Goal: Task Accomplishment & Management: Manage account settings

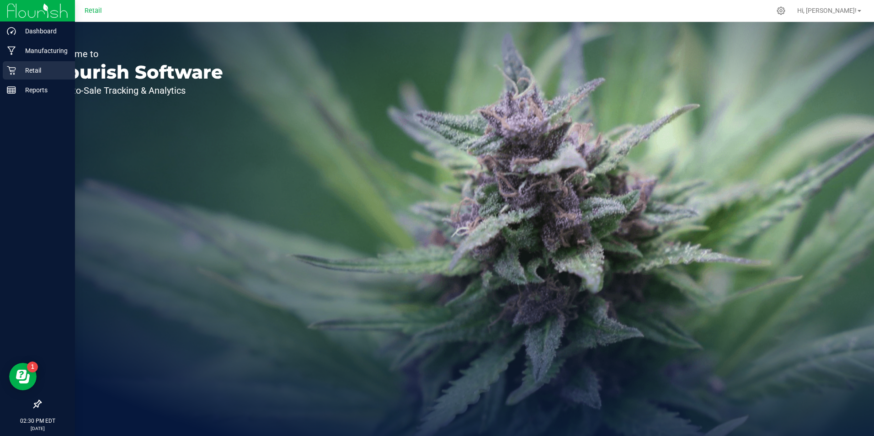
click at [9, 67] on icon at bounding box center [11, 70] width 9 height 9
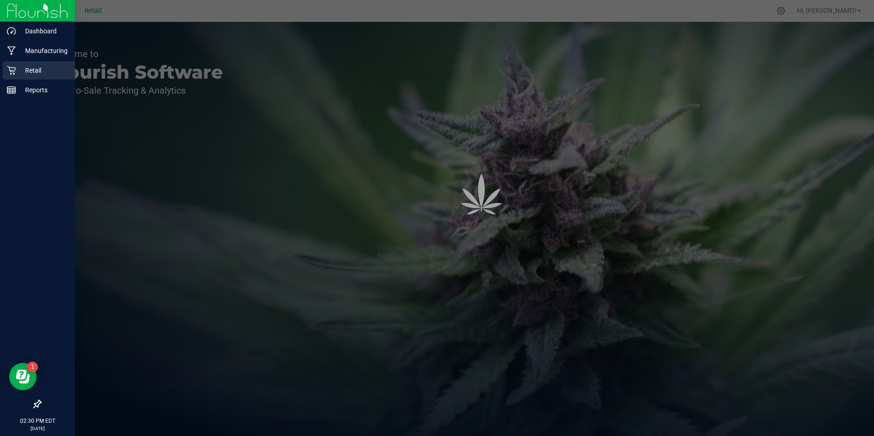
click at [9, 67] on icon at bounding box center [11, 70] width 9 height 9
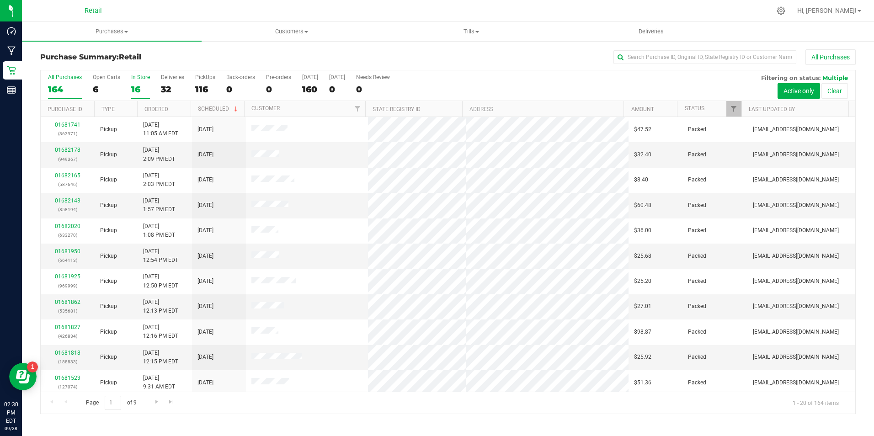
click at [131, 91] on div "16" at bounding box center [140, 89] width 19 height 11
click at [0, 0] on input "In Store 16" at bounding box center [0, 0] width 0 height 0
click at [60, 254] on link "01682163" at bounding box center [68, 256] width 26 height 6
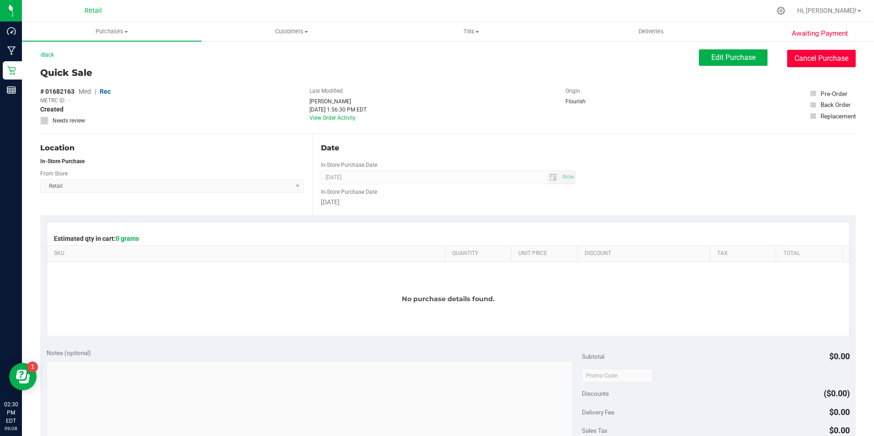
click at [821, 60] on button "Cancel Purchase" at bounding box center [821, 58] width 69 height 17
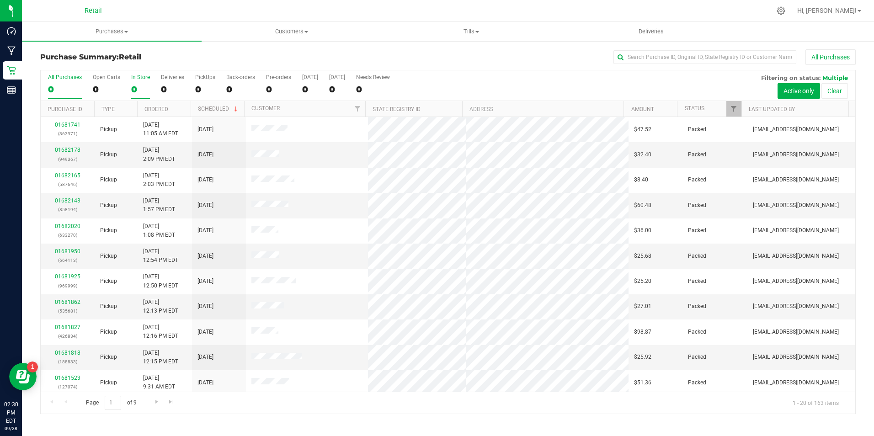
click at [140, 88] on div "0" at bounding box center [140, 89] width 19 height 11
click at [0, 0] on input "In Store 0" at bounding box center [0, 0] width 0 height 0
click at [140, 88] on div "0" at bounding box center [140, 89] width 19 height 11
click at [0, 0] on input "In Store 0" at bounding box center [0, 0] width 0 height 0
drag, startPoint x: 140, startPoint y: 88, endPoint x: 141, endPoint y: 80, distance: 7.8
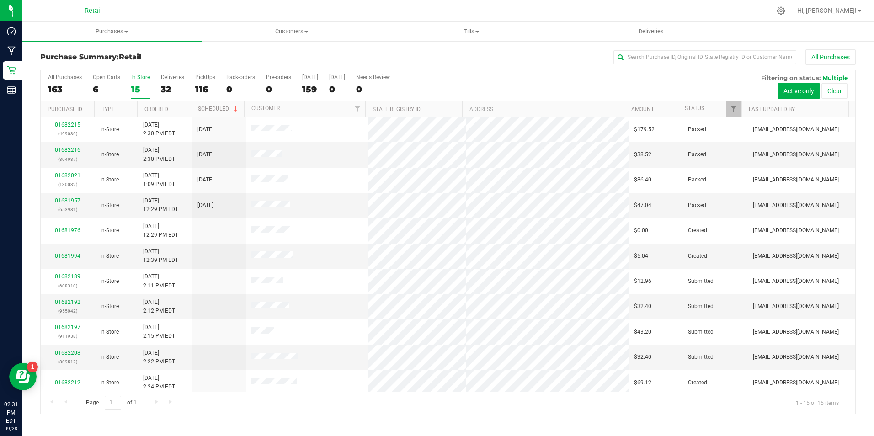
click at [141, 80] on div "In Store" at bounding box center [140, 77] width 19 height 6
click at [0, 0] on input "In Store 15" at bounding box center [0, 0] width 0 height 0
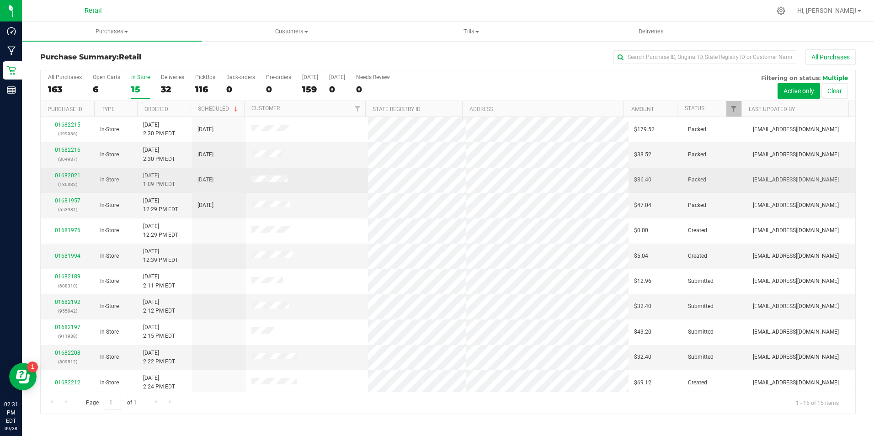
click at [60, 170] on td "01682021 (130032)" at bounding box center [68, 180] width 54 height 25
click at [62, 173] on link "01682021" at bounding box center [68, 175] width 26 height 6
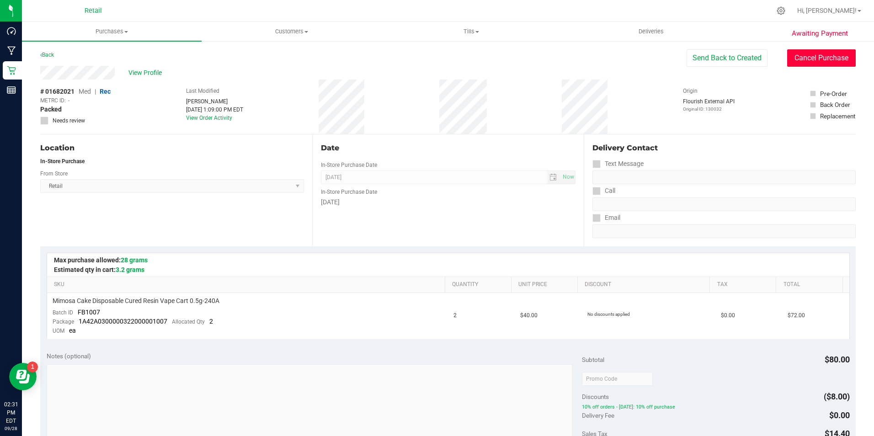
click at [815, 62] on button "Cancel Purchase" at bounding box center [821, 57] width 69 height 17
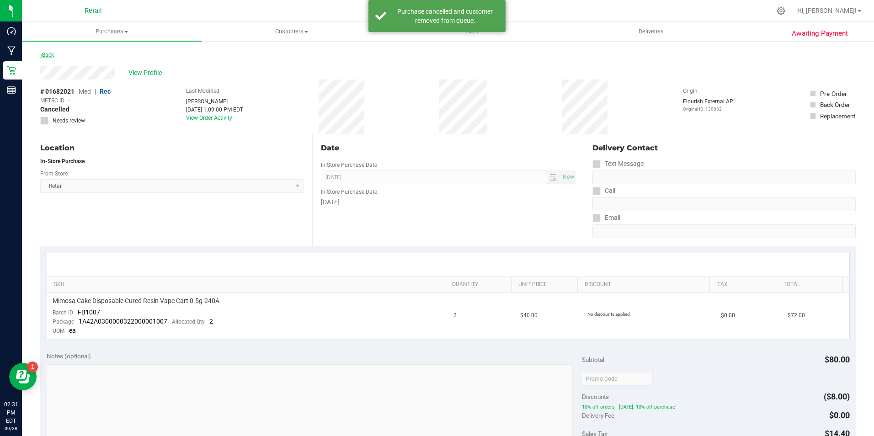
click at [54, 53] on link "Back" at bounding box center [47, 55] width 14 height 6
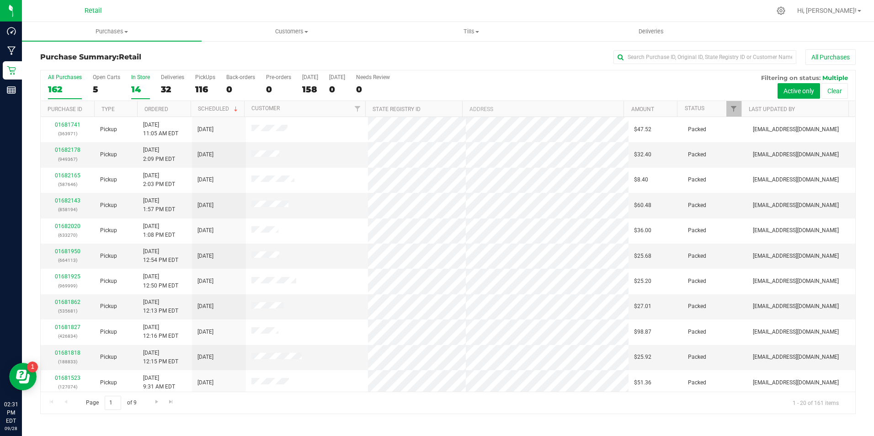
click at [137, 90] on div "14" at bounding box center [140, 89] width 19 height 11
click at [0, 0] on input "In Store 14" at bounding box center [0, 0] width 0 height 0
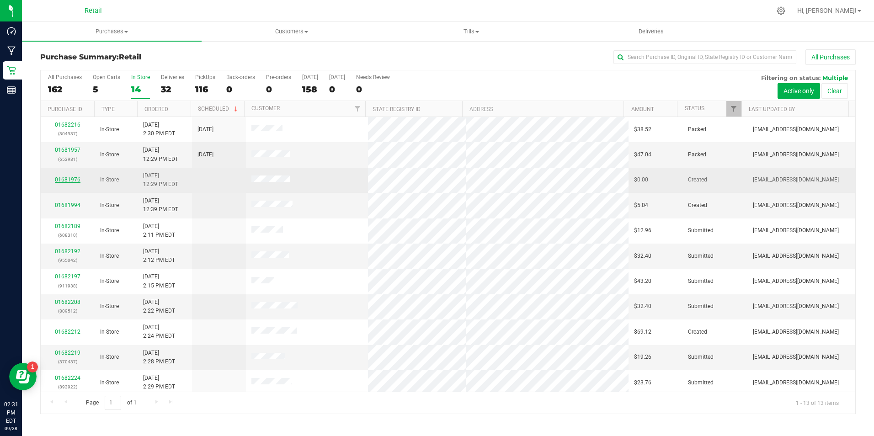
click at [74, 177] on link "01681976" at bounding box center [68, 179] width 26 height 6
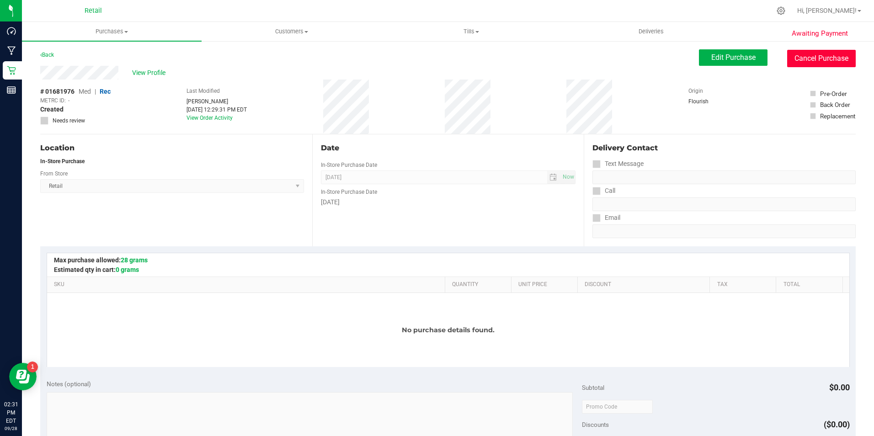
click at [803, 53] on button "Cancel Purchase" at bounding box center [821, 58] width 69 height 17
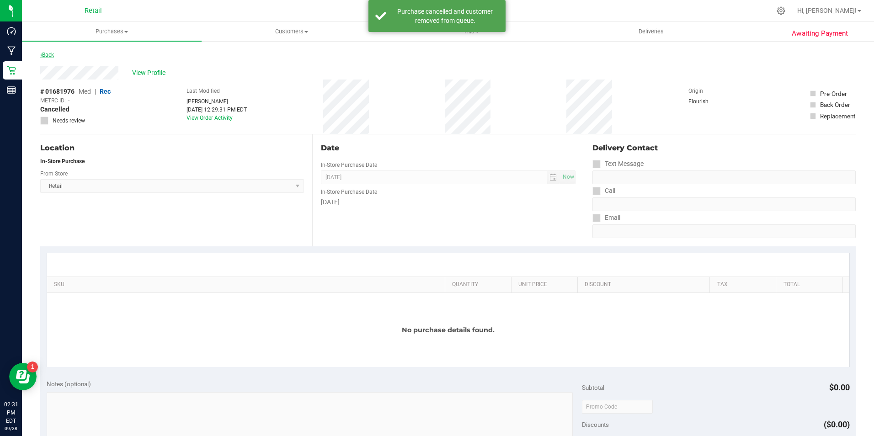
click at [48, 54] on link "Back" at bounding box center [47, 55] width 14 height 6
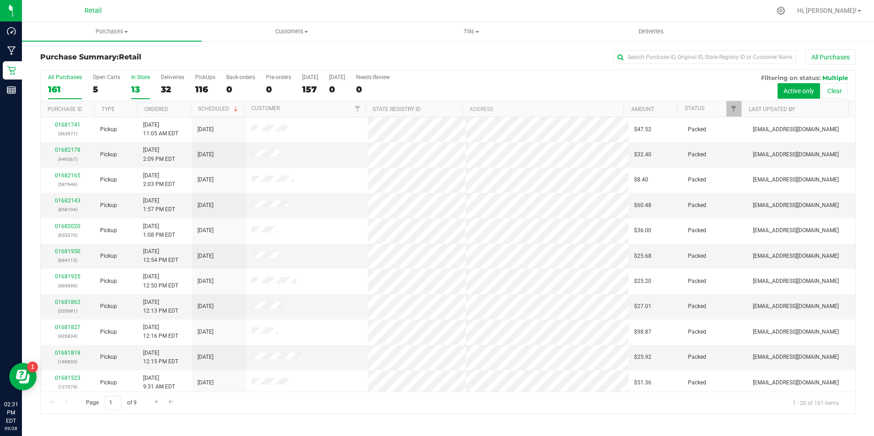
click at [141, 91] on div "13" at bounding box center [140, 89] width 19 height 11
click at [0, 0] on input "In Store 13" at bounding box center [0, 0] width 0 height 0
click at [59, 146] on div "01681957 (653981)" at bounding box center [67, 154] width 43 height 17
click at [63, 147] on link "01681957" at bounding box center [68, 150] width 26 height 6
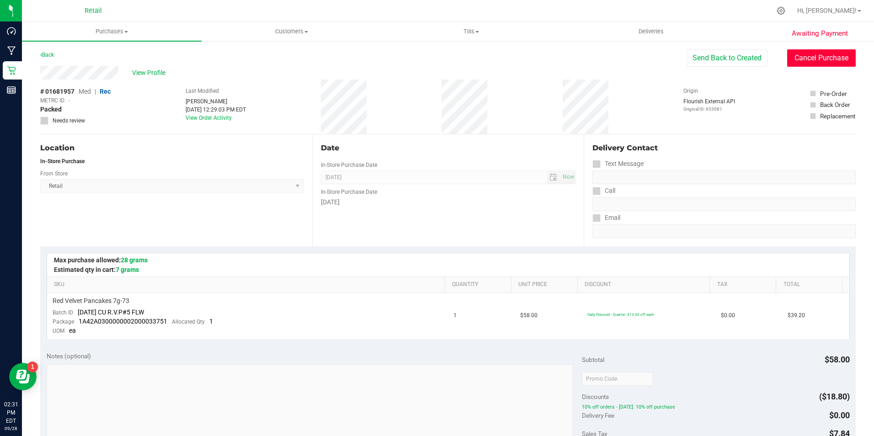
click at [793, 55] on button "Cancel Purchase" at bounding box center [821, 57] width 69 height 17
click at [46, 59] on div "Back" at bounding box center [47, 54] width 14 height 11
click at [48, 55] on link "Back" at bounding box center [47, 55] width 14 height 6
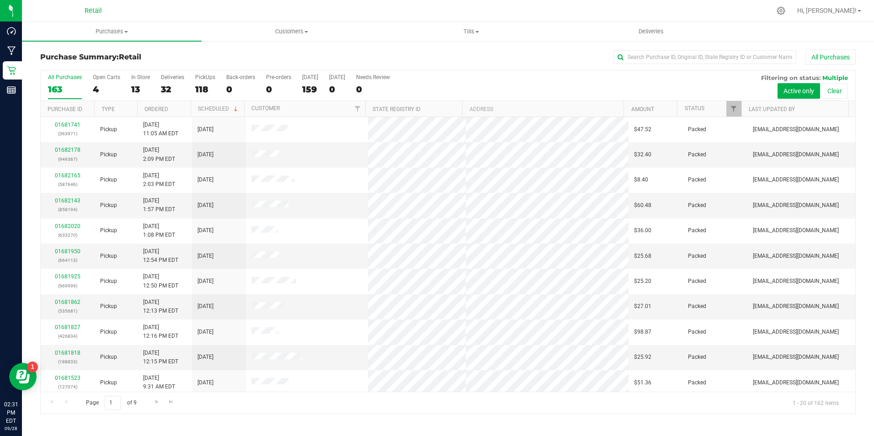
click at [137, 92] on div "13" at bounding box center [140, 89] width 19 height 11
click at [0, 0] on input "In Store 13" at bounding box center [0, 0] width 0 height 0
click at [76, 198] on link "01682192" at bounding box center [68, 200] width 26 height 6
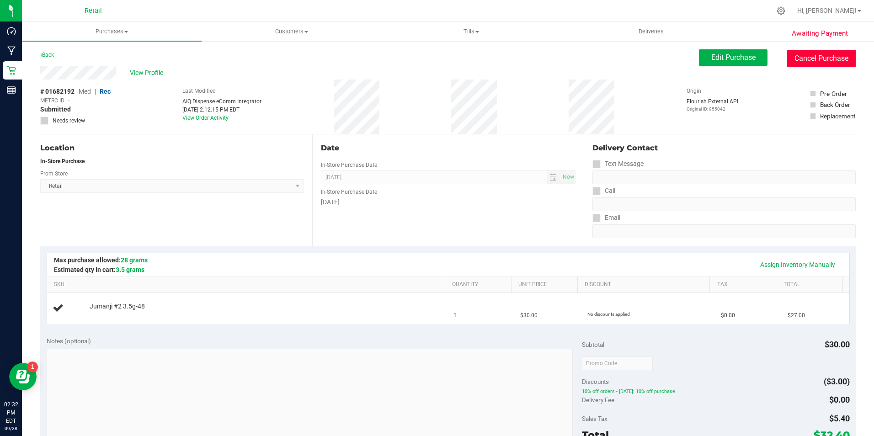
click at [794, 56] on button "Cancel Purchase" at bounding box center [821, 58] width 69 height 17
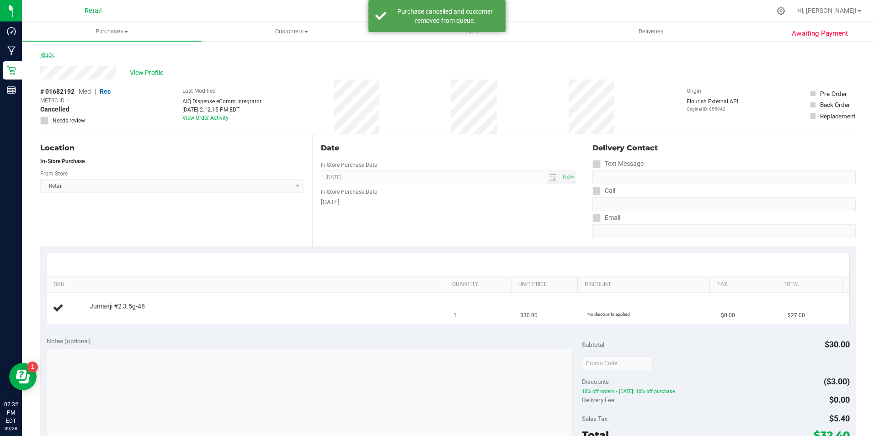
click at [50, 52] on link "Back" at bounding box center [47, 55] width 14 height 6
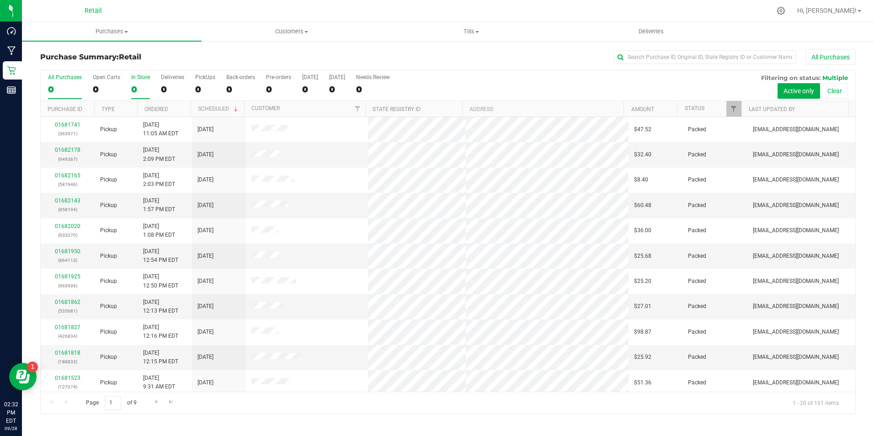
click at [139, 91] on div "0" at bounding box center [140, 89] width 19 height 11
click at [0, 0] on input "In Store 0" at bounding box center [0, 0] width 0 height 0
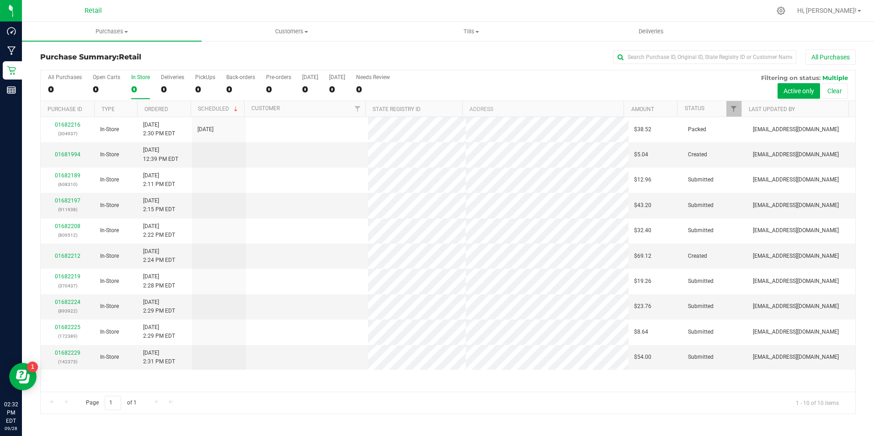
click at [139, 91] on div "0" at bounding box center [140, 89] width 19 height 11
click at [0, 0] on input "In Store 0" at bounding box center [0, 0] width 0 height 0
click at [72, 155] on link "01681994" at bounding box center [68, 154] width 26 height 6
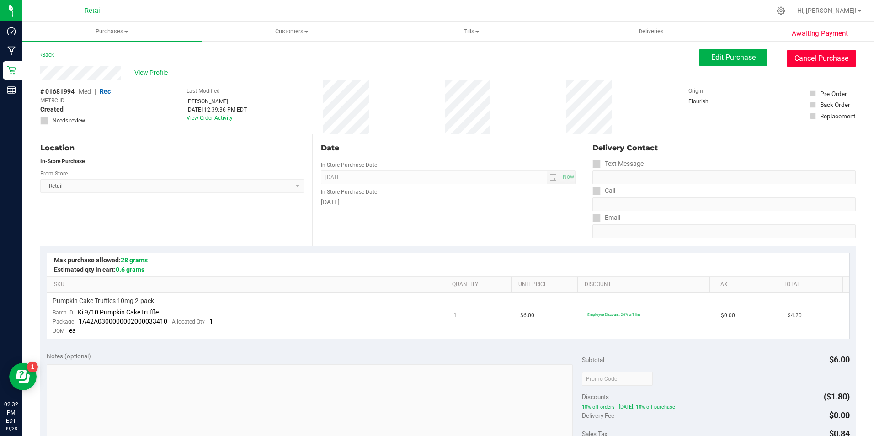
click at [788, 57] on button "Cancel Purchase" at bounding box center [821, 58] width 69 height 17
click at [149, 69] on span "View Profile" at bounding box center [152, 73] width 37 height 10
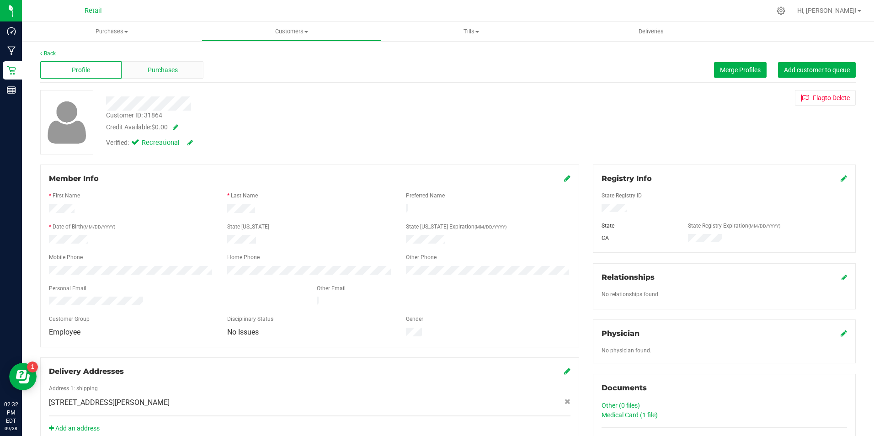
click at [179, 69] on div "Purchases" at bounding box center [162, 69] width 81 height 17
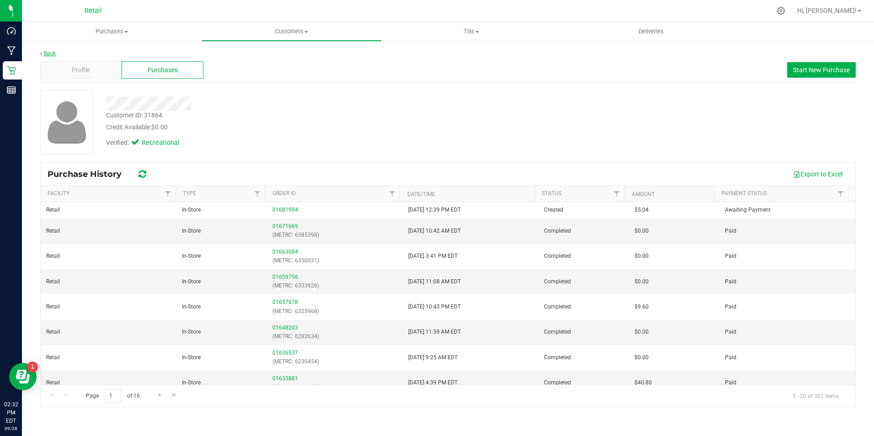
click at [50, 55] on link "Back" at bounding box center [48, 53] width 16 height 6
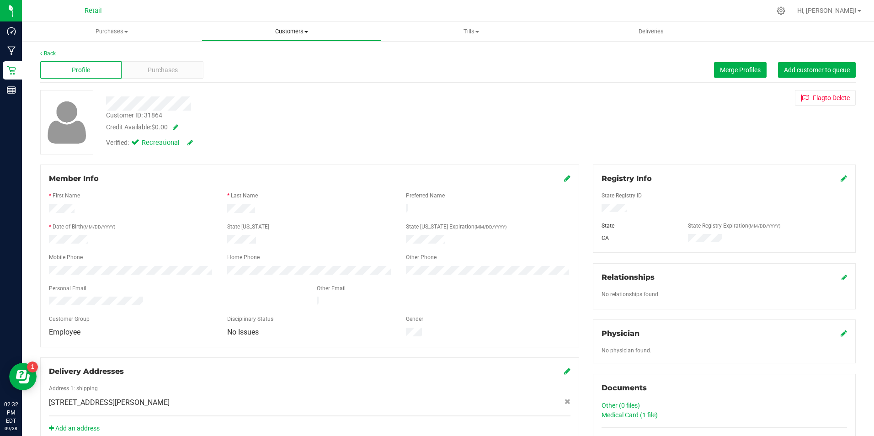
click at [299, 33] on span "Customers" at bounding box center [291, 31] width 179 height 8
click at [120, 33] on span "Purchases" at bounding box center [111, 31] width 179 height 8
click at [99, 68] on li "Fulfillment" at bounding box center [112, 66] width 180 height 11
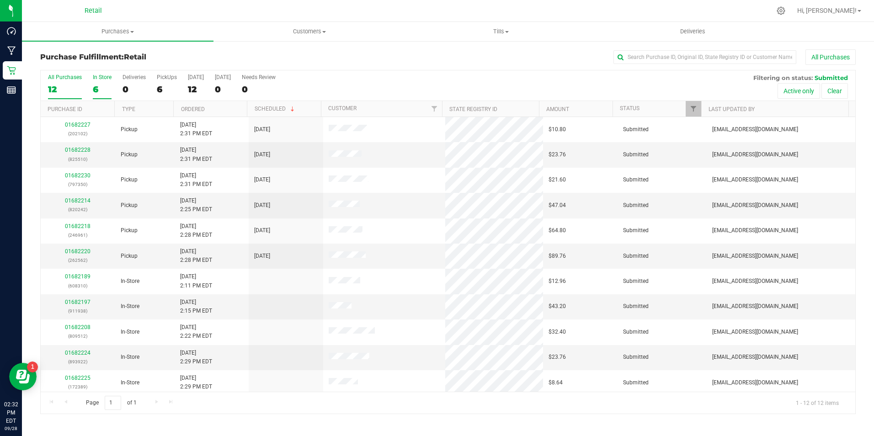
click at [110, 82] on label "In Store 6" at bounding box center [102, 86] width 19 height 25
click at [0, 0] on input "In Store 6" at bounding box center [0, 0] width 0 height 0
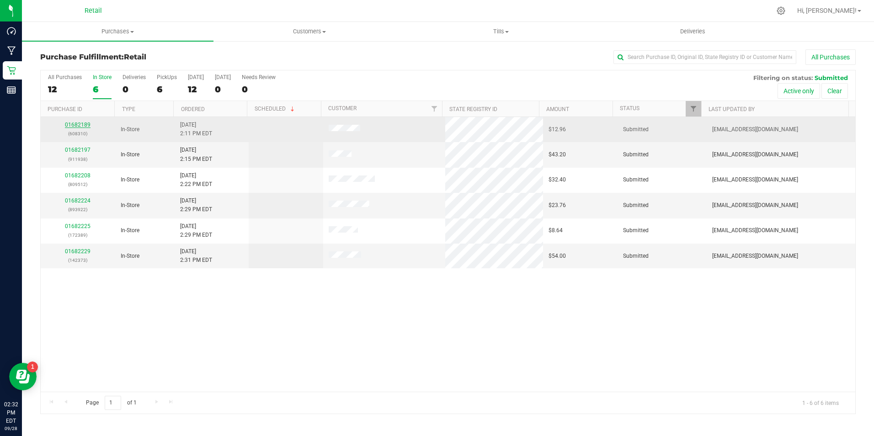
click at [78, 125] on link "01682189" at bounding box center [78, 125] width 26 height 6
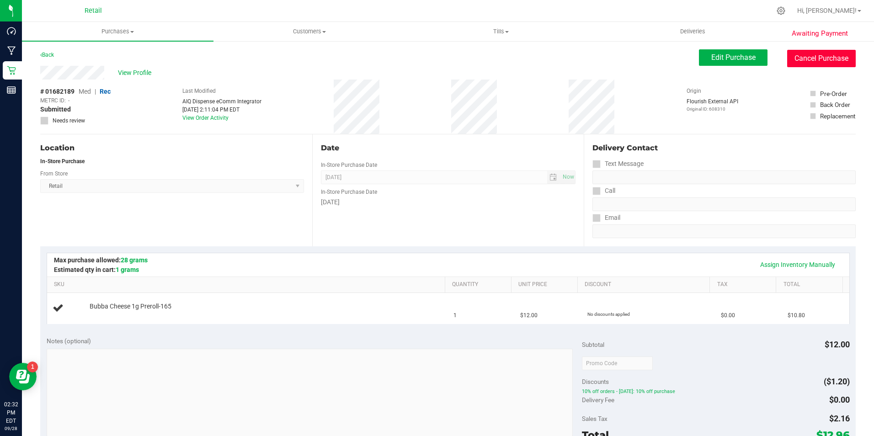
click at [792, 51] on button "Cancel Purchase" at bounding box center [821, 58] width 69 height 17
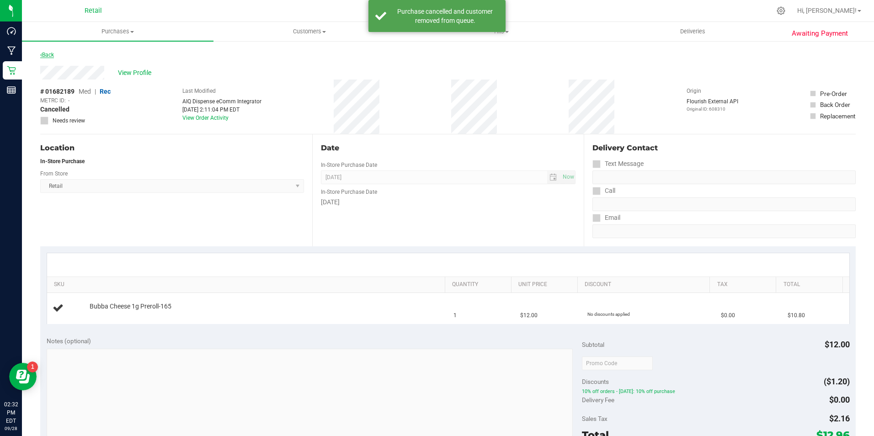
click at [43, 55] on link "Back" at bounding box center [47, 55] width 14 height 6
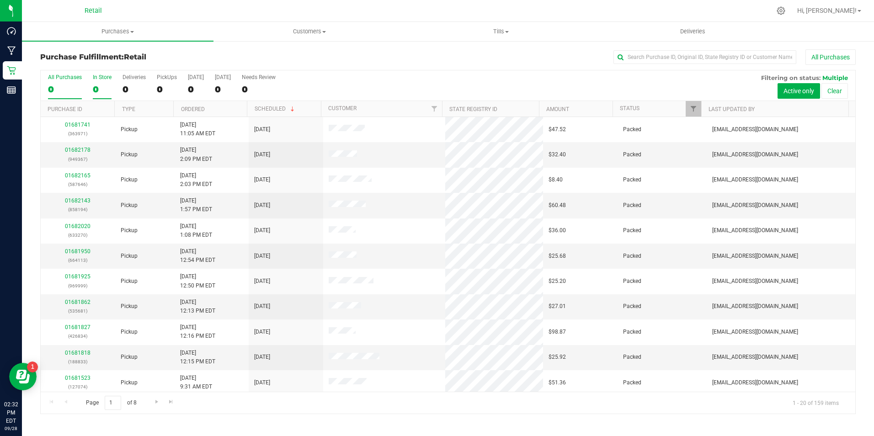
click at [109, 86] on div "0" at bounding box center [102, 89] width 19 height 11
click at [0, 0] on input "In Store 0" at bounding box center [0, 0] width 0 height 0
